Goal: Task Accomplishment & Management: Manage account settings

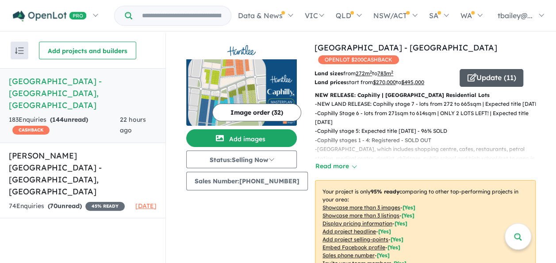
click at [485, 69] on button "Update ( 11 )" at bounding box center [491, 78] width 64 height 18
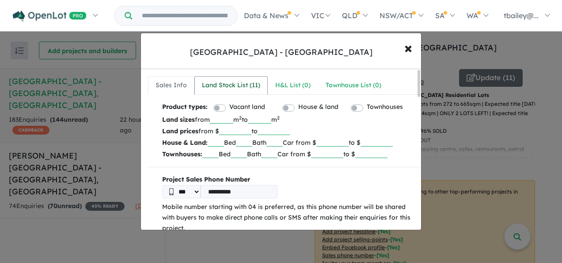
click at [220, 84] on div "Land Stock List ( 11 )" at bounding box center [231, 85] width 58 height 11
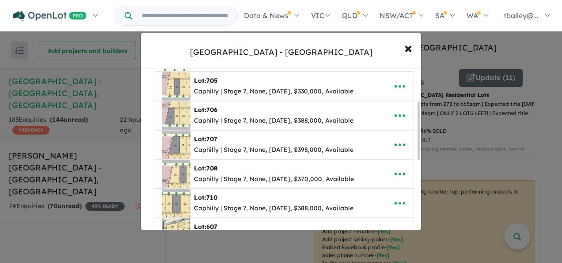
scroll to position [133, 0]
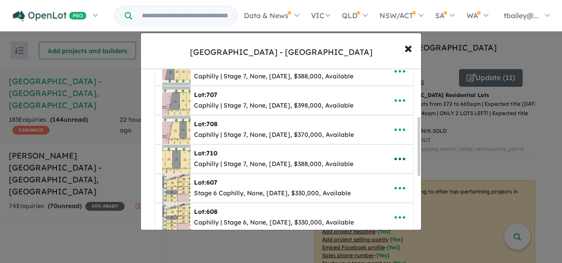
click at [399, 156] on icon "button" at bounding box center [399, 158] width 13 height 13
click at [373, 197] on link "Remove" at bounding box center [380, 201] width 65 height 20
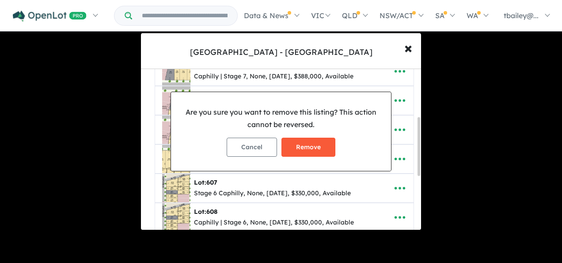
click at [304, 146] on button "Remove" at bounding box center [309, 146] width 54 height 19
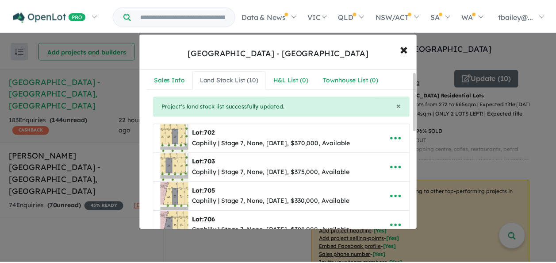
scroll to position [0, 0]
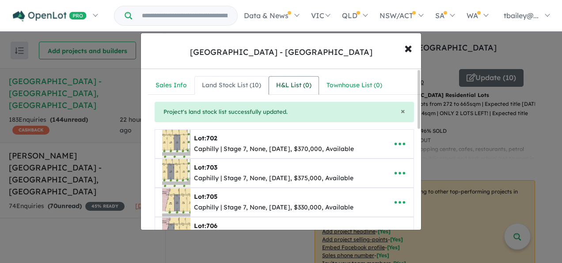
click at [288, 88] on div "H&L List ( 0 )" at bounding box center [293, 85] width 35 height 11
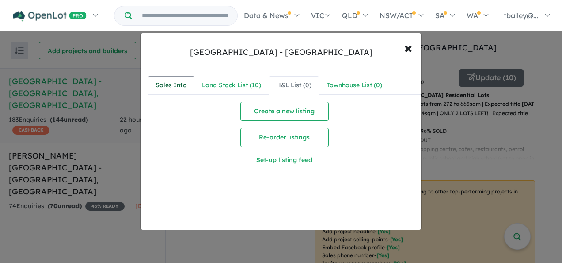
click at [178, 85] on div "Sales Info" at bounding box center [171, 85] width 31 height 11
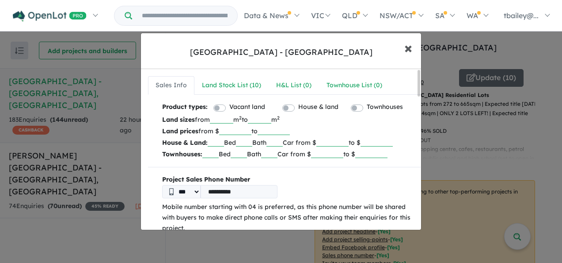
click at [409, 50] on span "×" at bounding box center [408, 47] width 8 height 19
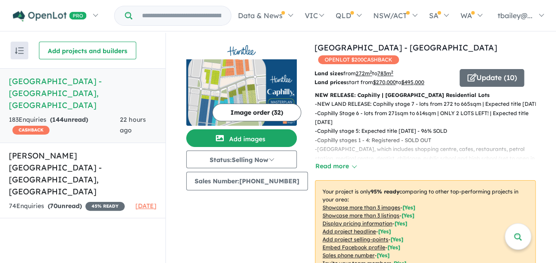
click at [75, 94] on h5 "[GEOGRAPHIC_DATA] - [GEOGRAPHIC_DATA] , [GEOGRAPHIC_DATA]" at bounding box center [83, 93] width 148 height 36
click at [66, 158] on h5 "[PERSON_NAME][GEOGRAPHIC_DATA] - [GEOGRAPHIC_DATA] , [GEOGRAPHIC_DATA]" at bounding box center [83, 173] width 148 height 48
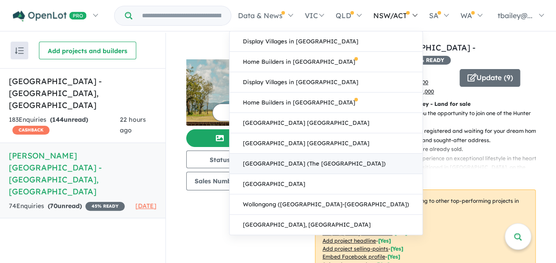
click at [320, 165] on link "[GEOGRAPHIC_DATA] (The [GEOGRAPHIC_DATA])" at bounding box center [325, 163] width 193 height 20
